Goal: Use online tool/utility: Utilize a website feature to perform a specific function

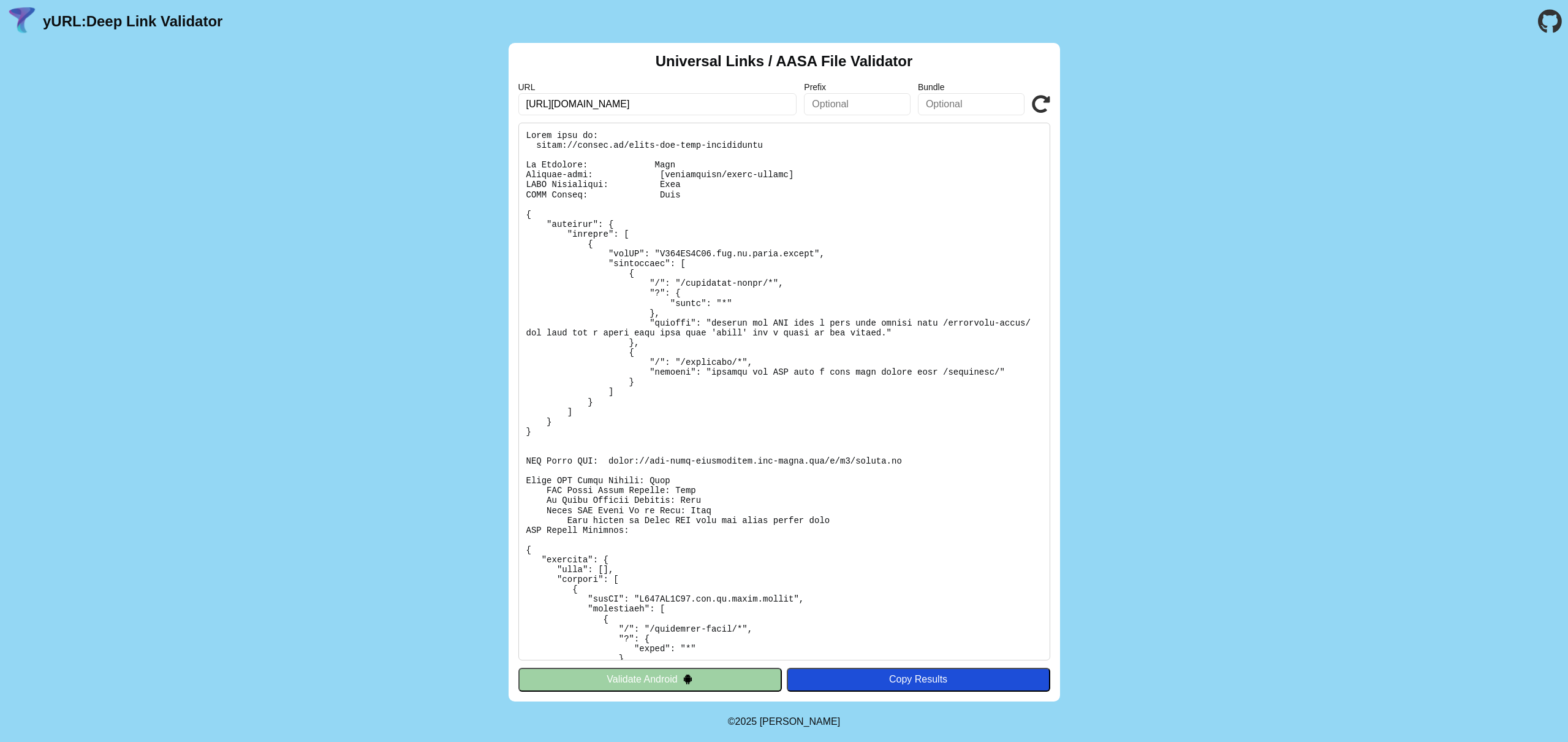
click at [663, 102] on input "https://dietly.pl/apple-app-site-association" at bounding box center [657, 104] width 278 height 22
paste input "text"
type input "[URL][DOMAIN_NAME]"
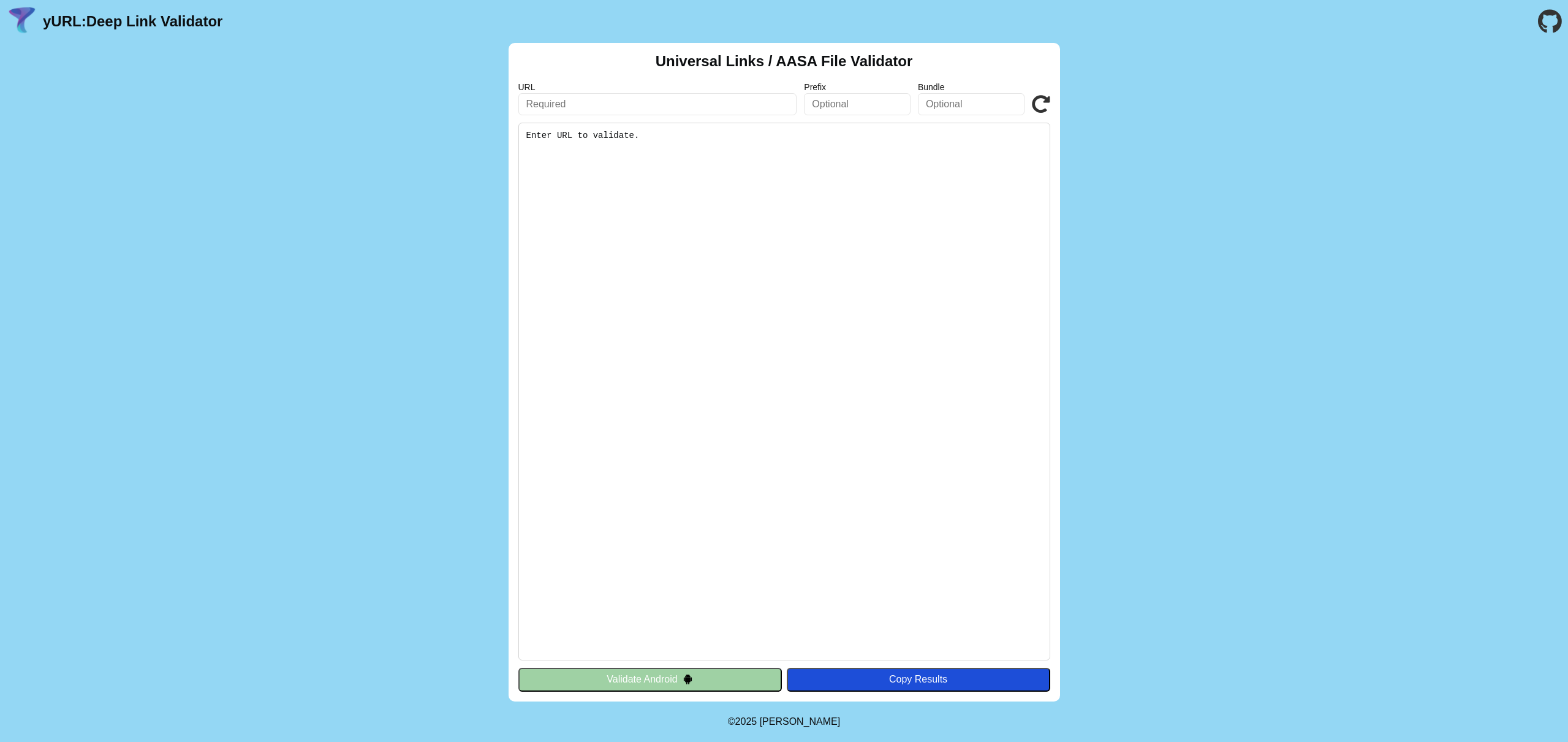
click at [639, 114] on input "text" at bounding box center [657, 104] width 278 height 22
paste input "[URL][DOMAIN_NAME]"
type input "[URL][DOMAIN_NAME]"
click at [932, 674] on div "Copy Results" at bounding box center [919, 679] width 251 height 11
click at [1049, 107] on icon at bounding box center [1041, 104] width 18 height 18
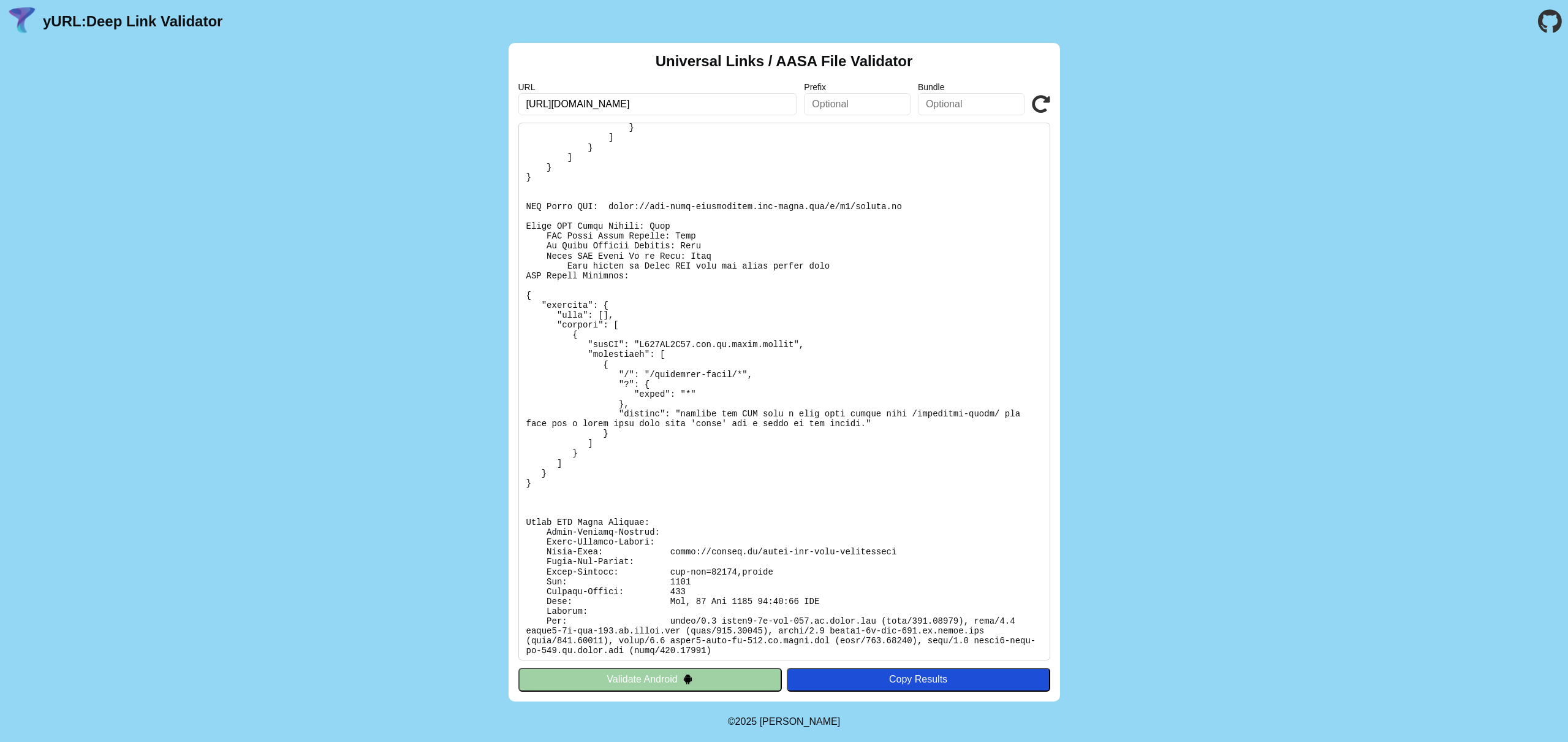
scroll to position [257, 0]
click at [627, 680] on button "Validate Android" at bounding box center [650, 679] width 264 height 23
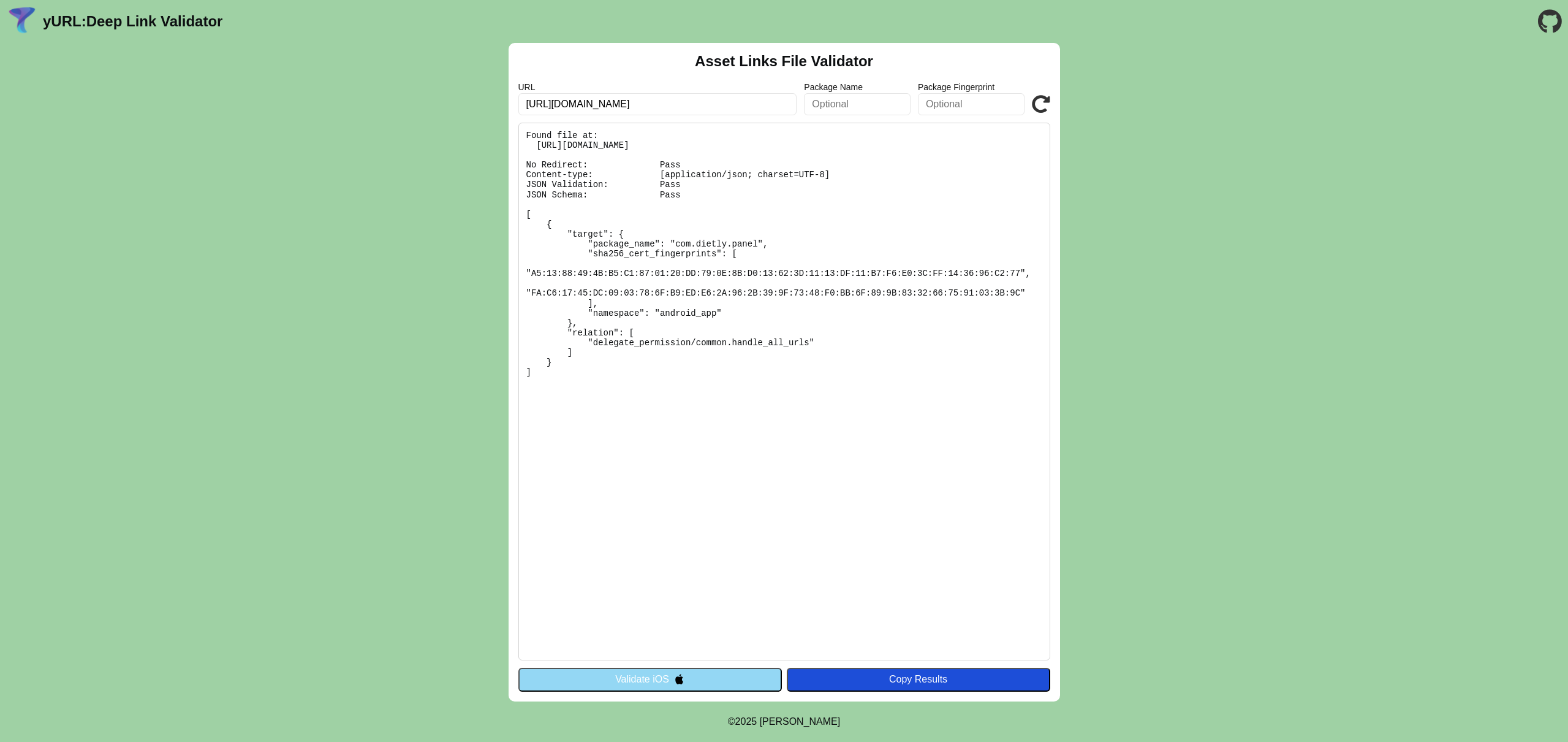
click at [890, 686] on button "Copy Results" at bounding box center [919, 679] width 264 height 23
click at [728, 672] on button "Validate iOS" at bounding box center [650, 679] width 264 height 23
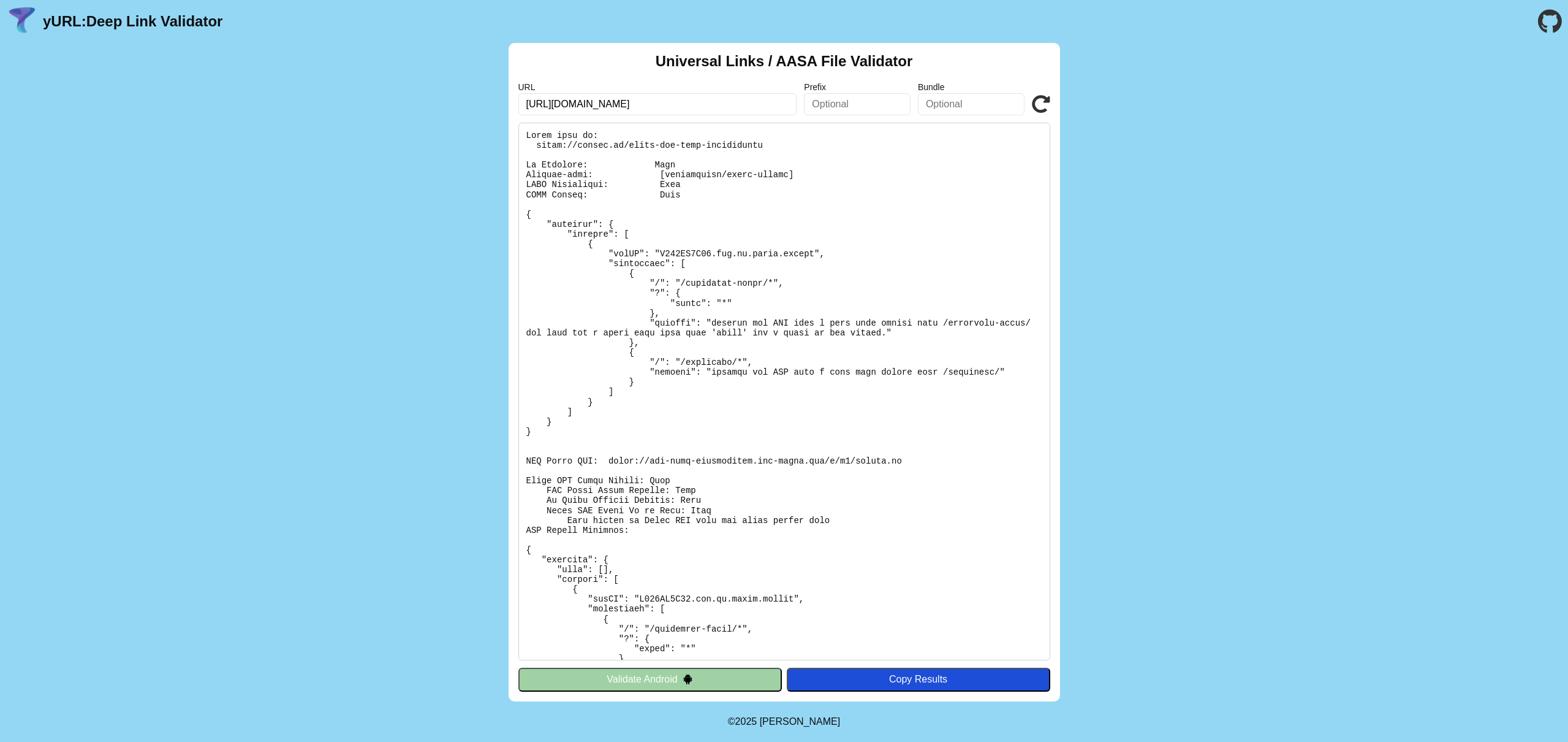
scroll to position [257, 0]
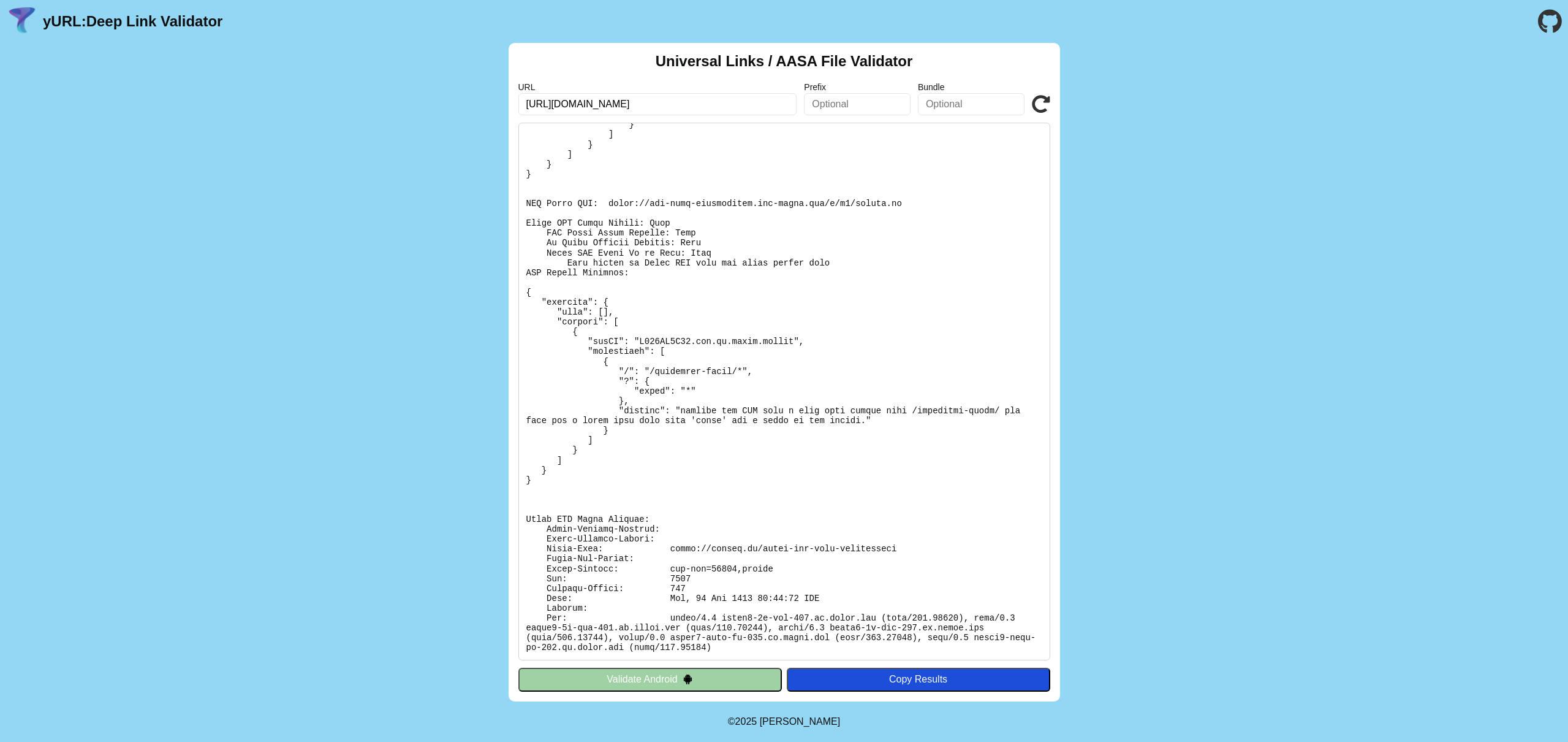
click at [1038, 107] on icon at bounding box center [1041, 104] width 18 height 18
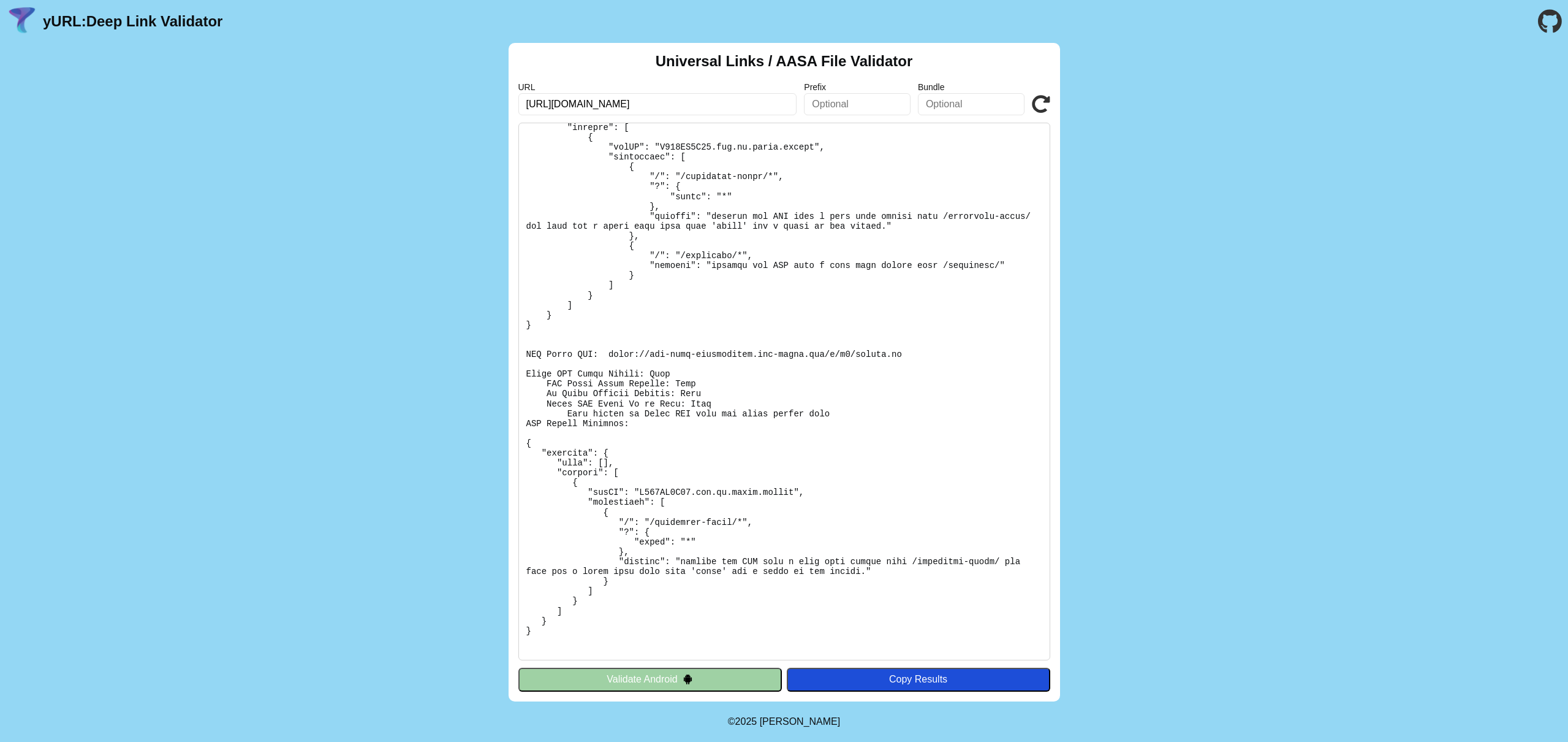
scroll to position [109, 0]
click at [1039, 105] on icon at bounding box center [1041, 104] width 18 height 18
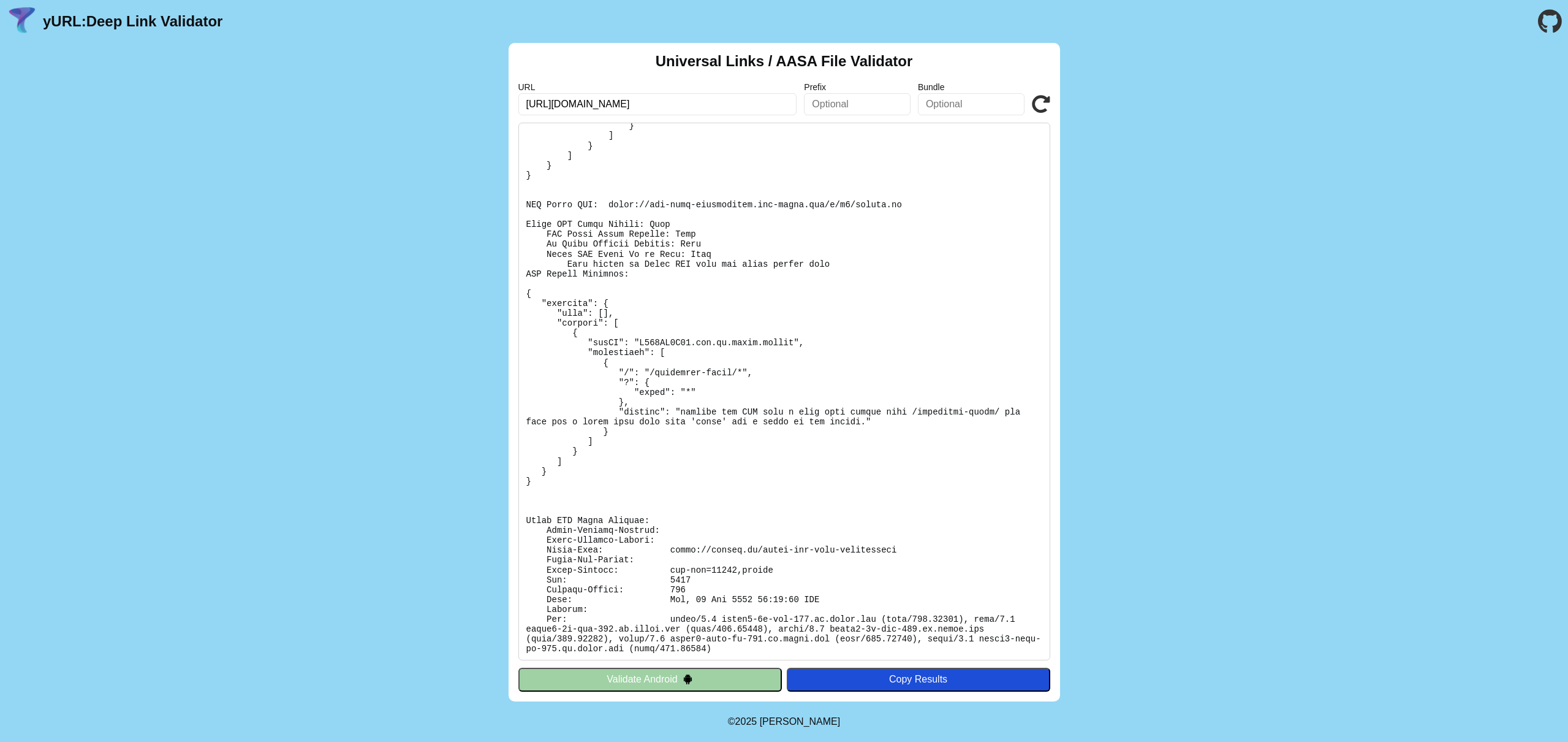
scroll to position [257, 0]
click at [754, 286] on pre at bounding box center [784, 391] width 532 height 537
drag, startPoint x: 672, startPoint y: 224, endPoint x: 677, endPoint y: 220, distance: 6.4
click at [672, 224] on pre at bounding box center [784, 391] width 532 height 537
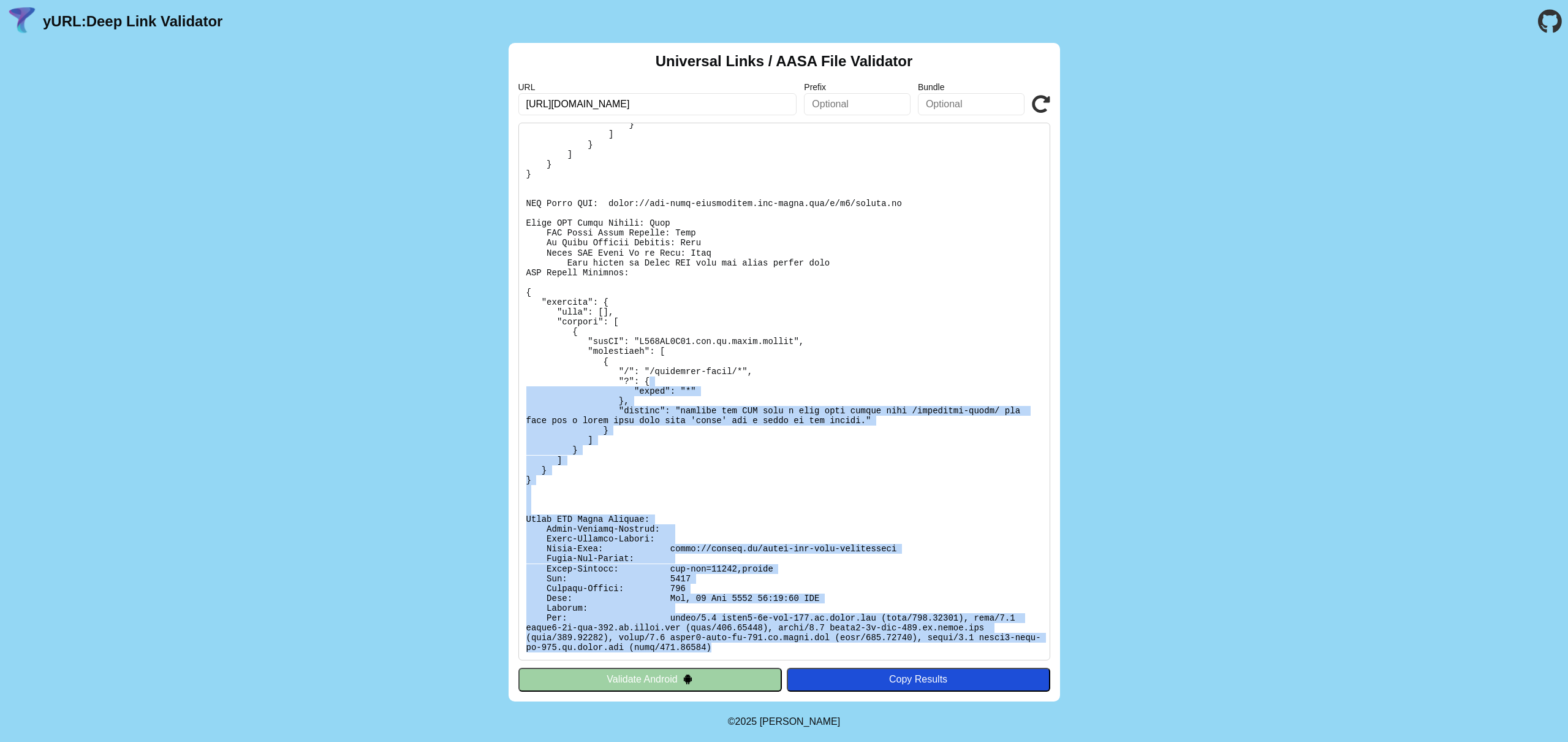
scroll to position [0, 0]
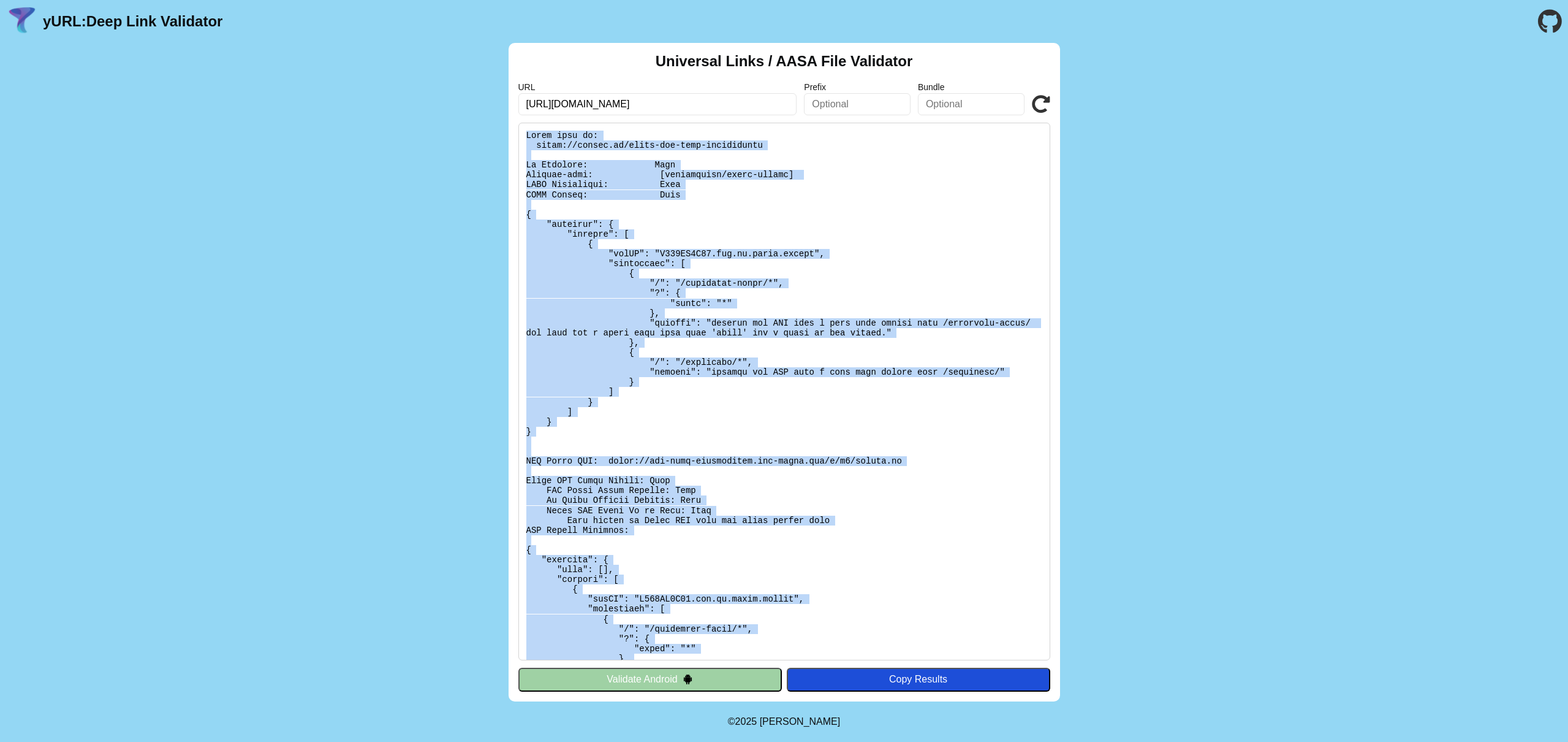
drag, startPoint x: 751, startPoint y: 645, endPoint x: 513, endPoint y: 128, distance: 569.2
click at [505, 136] on div "Universal Links / AASA File Validator URL https://dietly.pl/ Prefix Bundle Vali…" at bounding box center [784, 372] width 1568 height 658
copy pre "Found file at: https://dietly.pl/apple-app-site-association No Redirect: Pass C…"
click at [424, 219] on div "Universal Links / AASA File Validator URL https://dietly.pl/ Prefix Bundle Vali…" at bounding box center [784, 372] width 1568 height 658
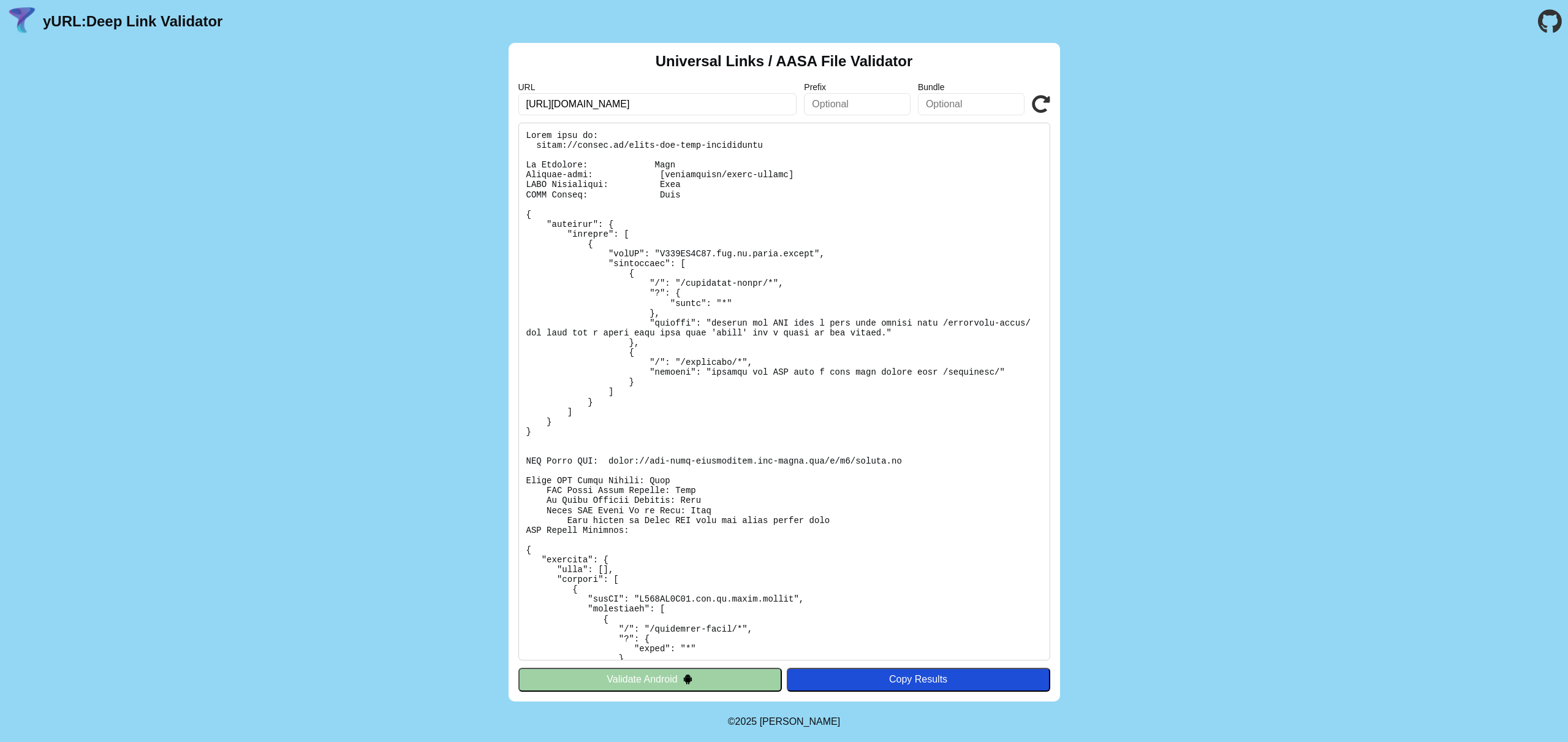
click at [1041, 105] on icon at bounding box center [1041, 104] width 18 height 18
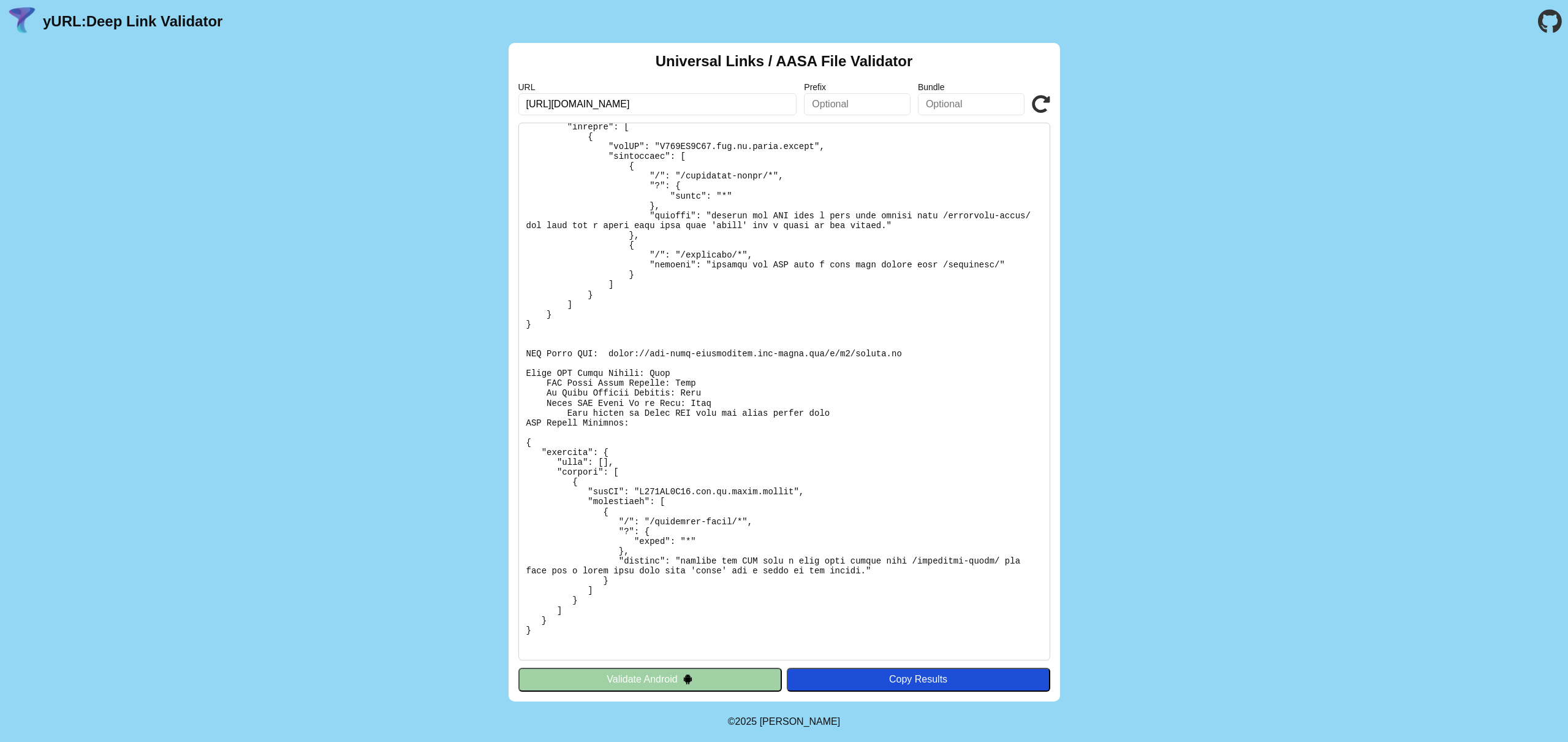
scroll to position [257, 0]
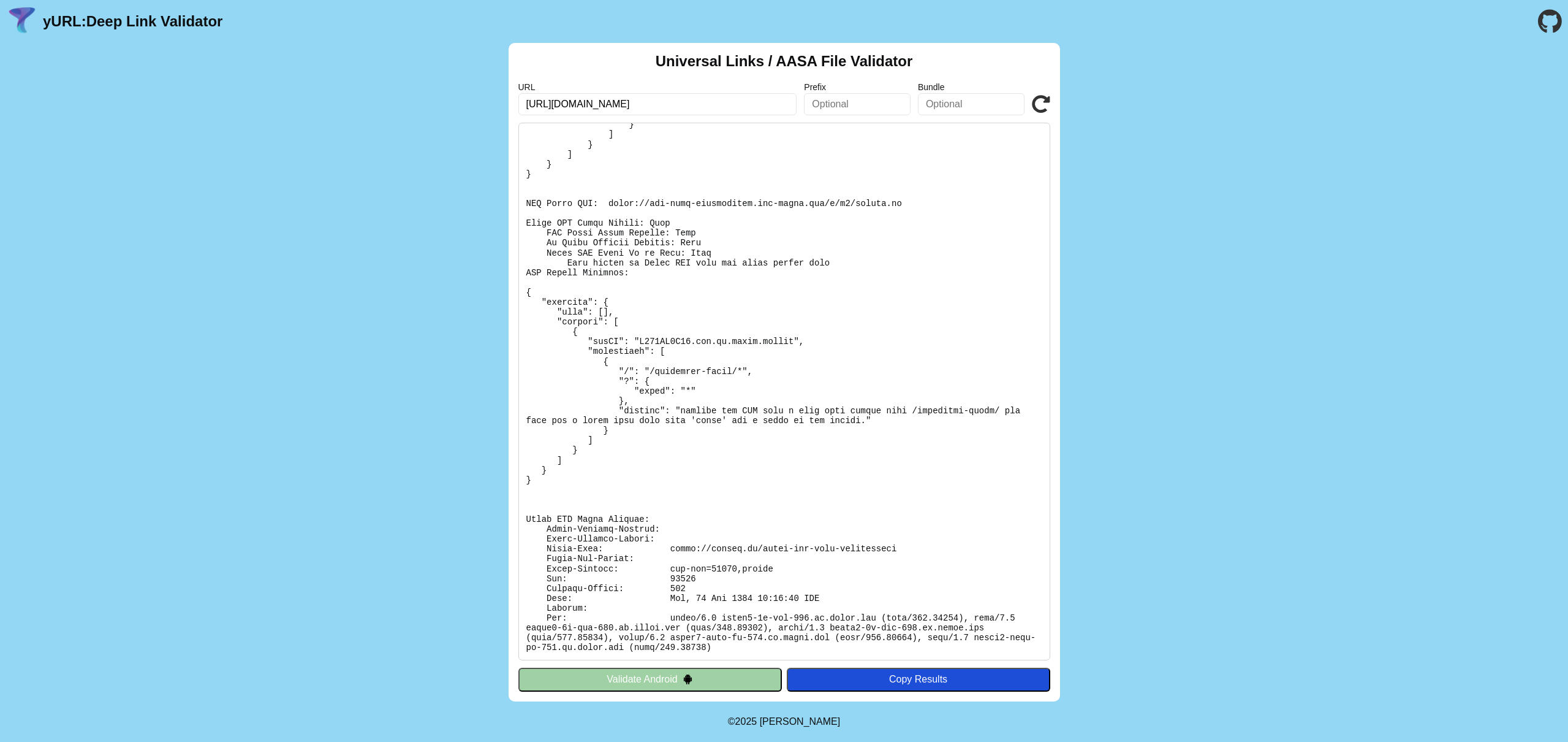
click at [1025, 108] on div "URL [URL][DOMAIN_NAME] Prefix Bundle Validate" at bounding box center [784, 98] width 532 height 33
click at [1043, 107] on icon at bounding box center [1041, 104] width 18 height 18
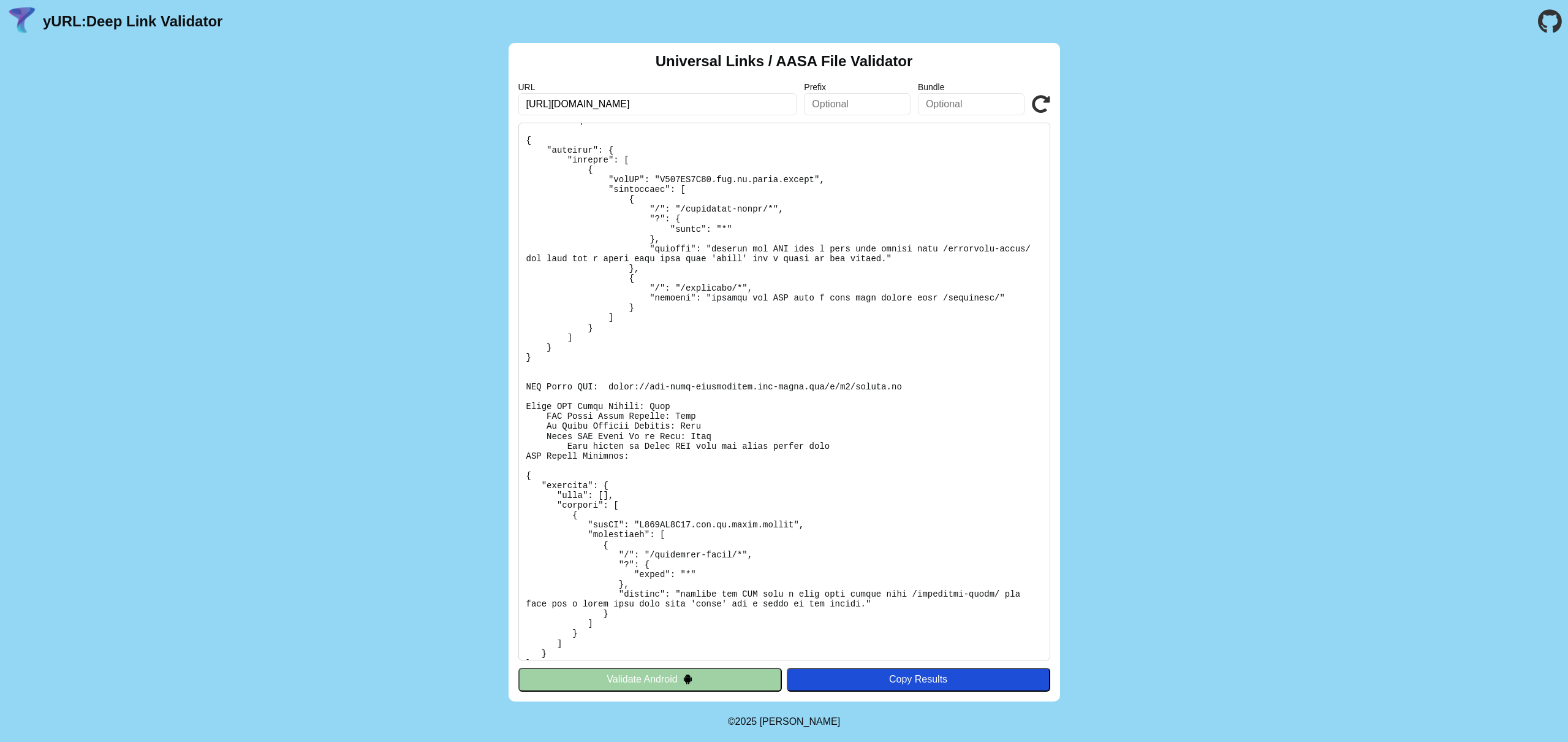
scroll to position [257, 0]
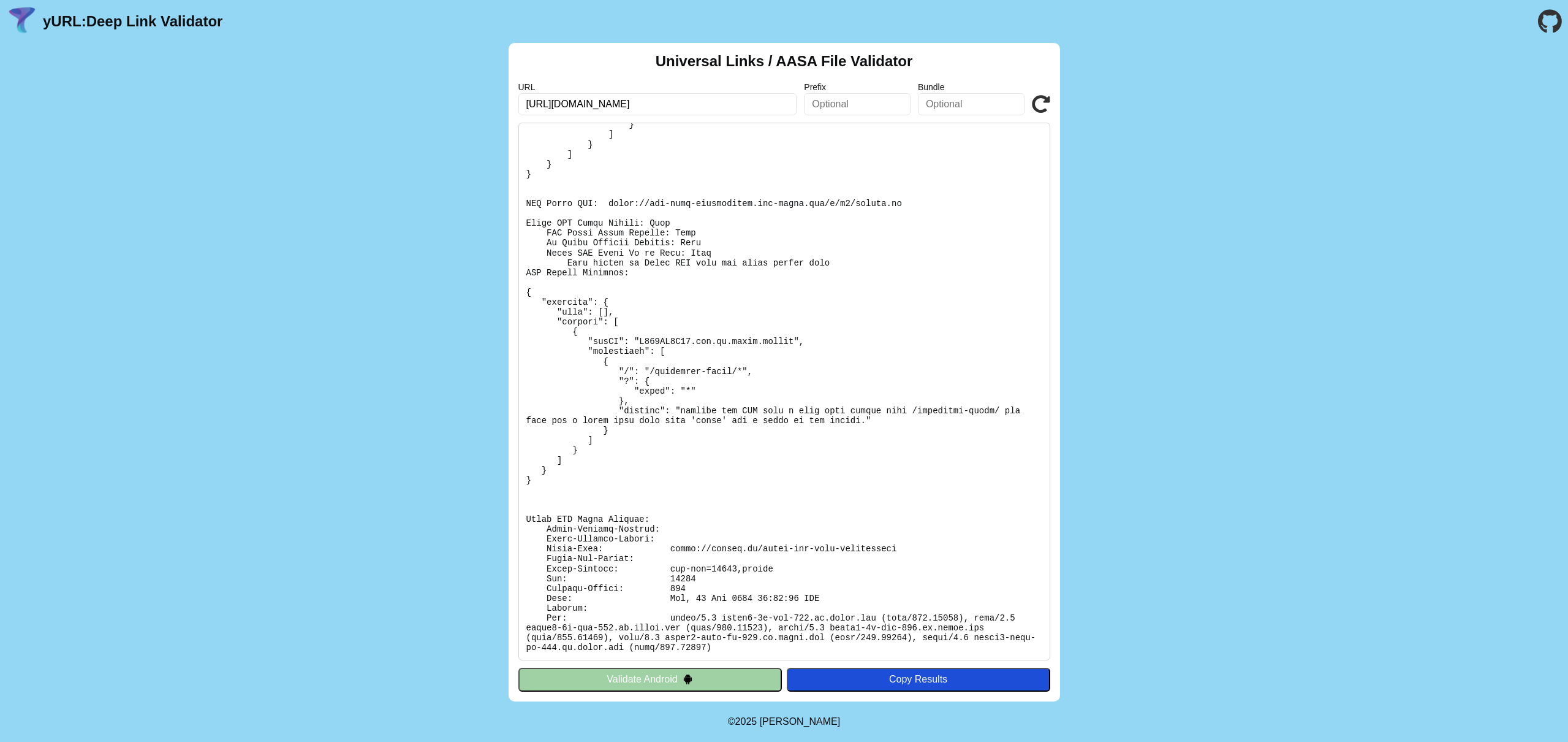
click at [1051, 102] on div "Universal Links / AASA File Validator URL https://dietly.pl/ Prefix Bundle Vali…" at bounding box center [784, 372] width 551 height 658
click at [1046, 107] on icon at bounding box center [1041, 104] width 18 height 18
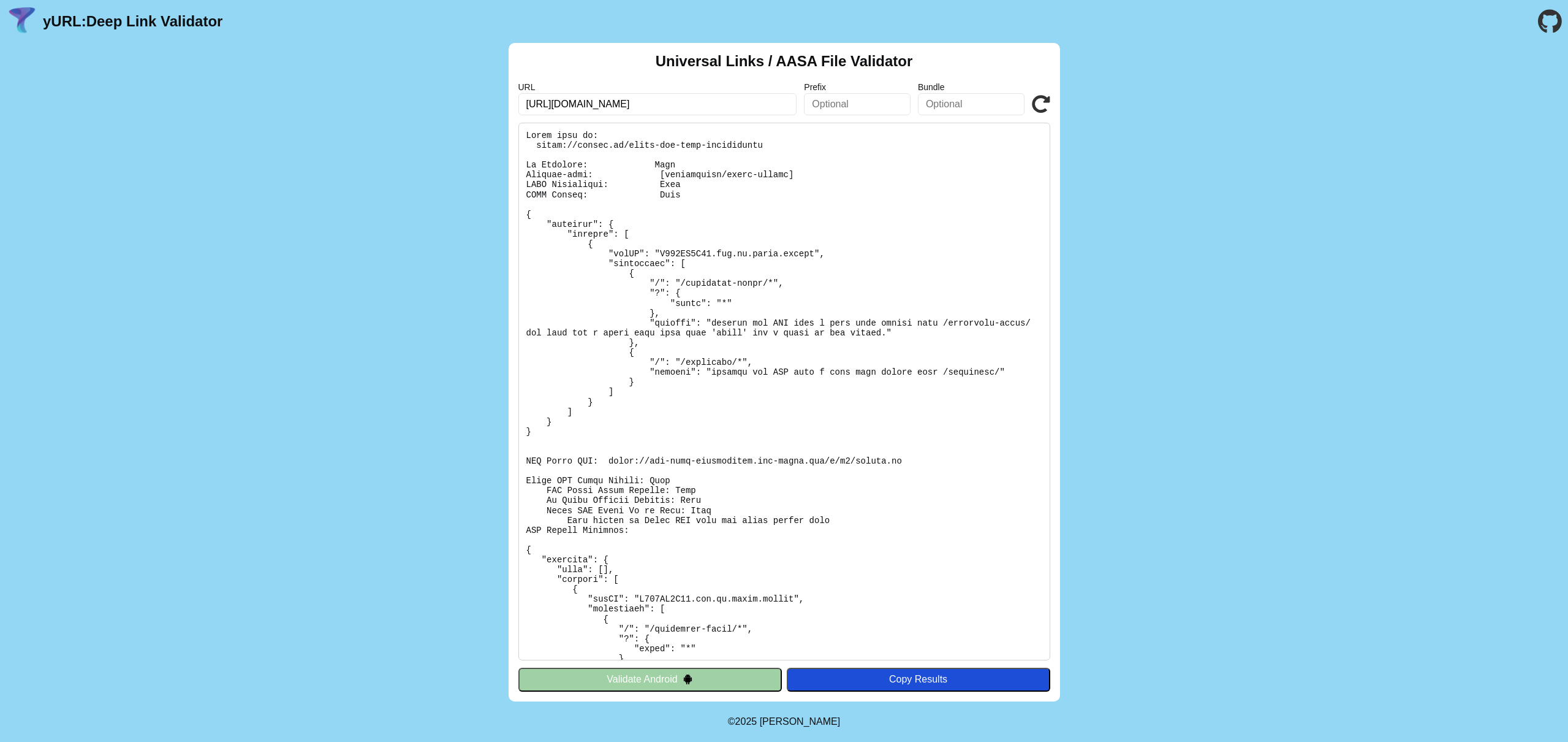
scroll to position [257, 0]
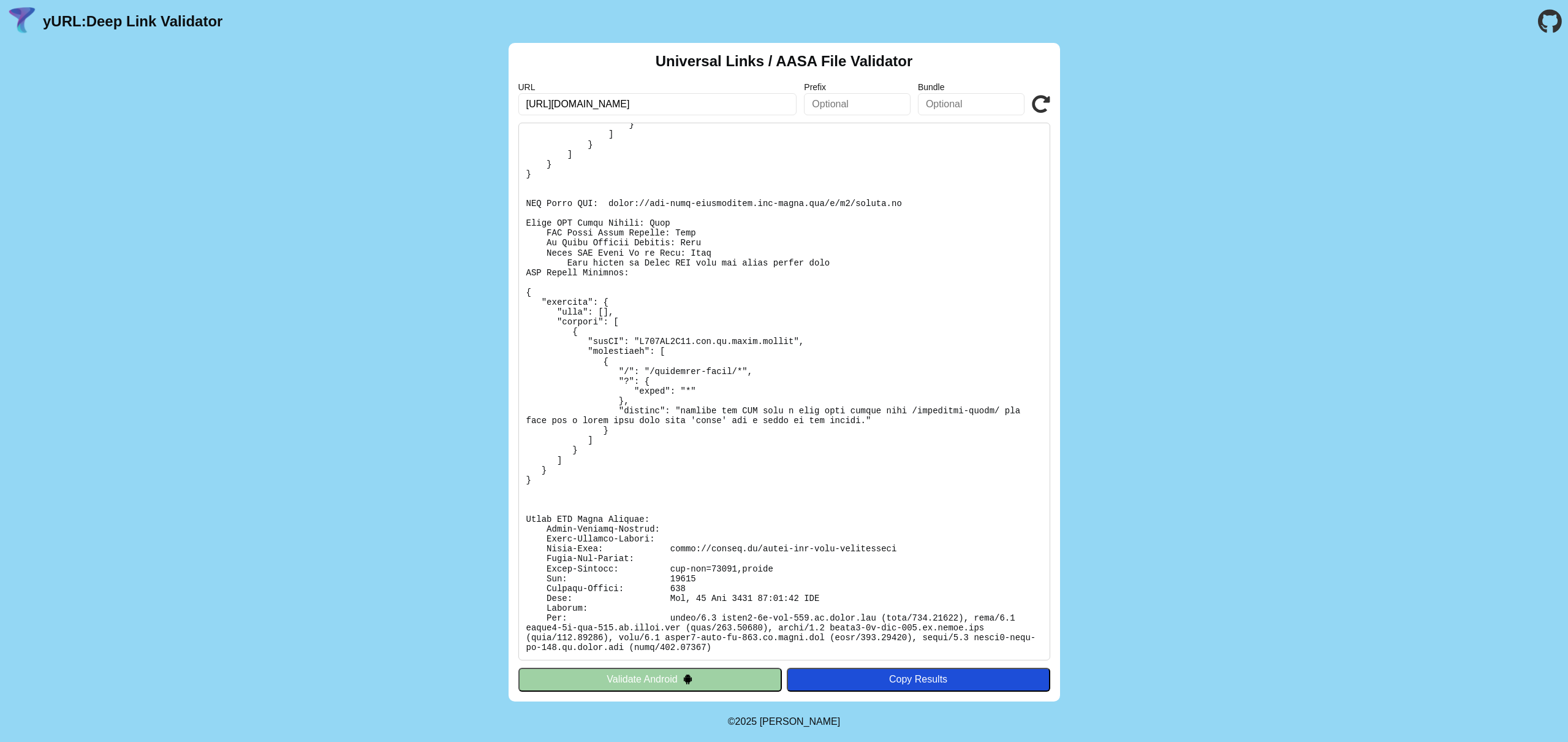
click at [761, 322] on pre at bounding box center [784, 391] width 532 height 537
copy body "yURL: Deep Link Validator Universal Links / AASA File Validator URL Prefix Bund…"
click at [797, 242] on pre at bounding box center [784, 391] width 532 height 537
click at [893, 682] on div "Copy Results" at bounding box center [919, 679] width 251 height 11
click at [1043, 105] on icon at bounding box center [1041, 104] width 18 height 18
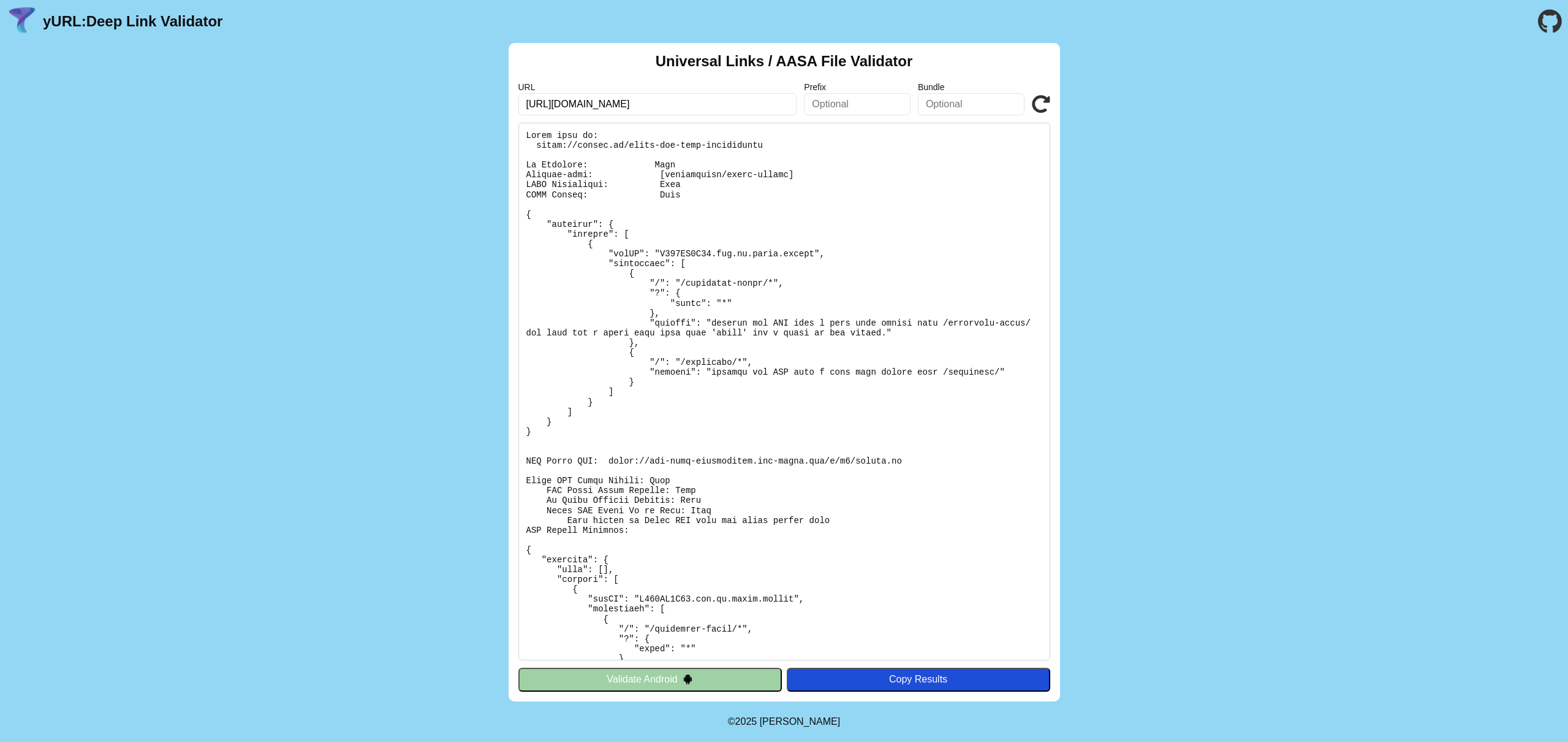
scroll to position [231, 0]
